Goal: Information Seeking & Learning: Learn about a topic

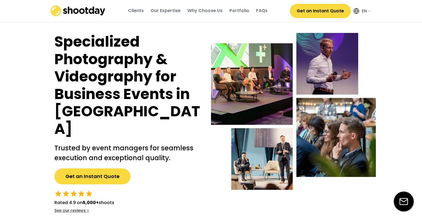
select select ""en""
click at [163, 11] on div "Our Expertise" at bounding box center [166, 11] width 30 height 6
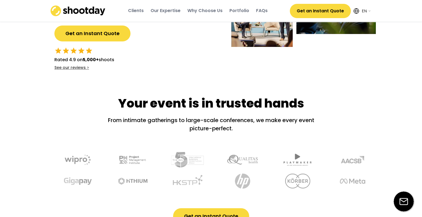
scroll to position [350, 0]
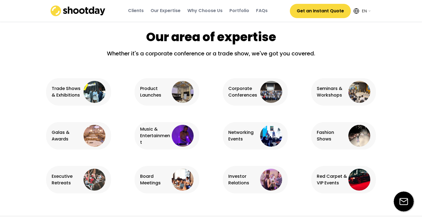
click at [153, 85] on div "Product Launches" at bounding box center [155, 91] width 30 height 13
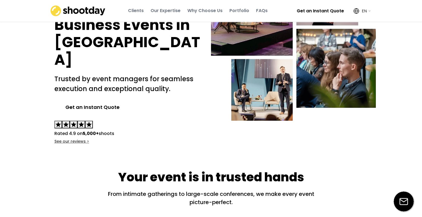
scroll to position [0, 0]
